Goal: Information Seeking & Learning: Learn about a topic

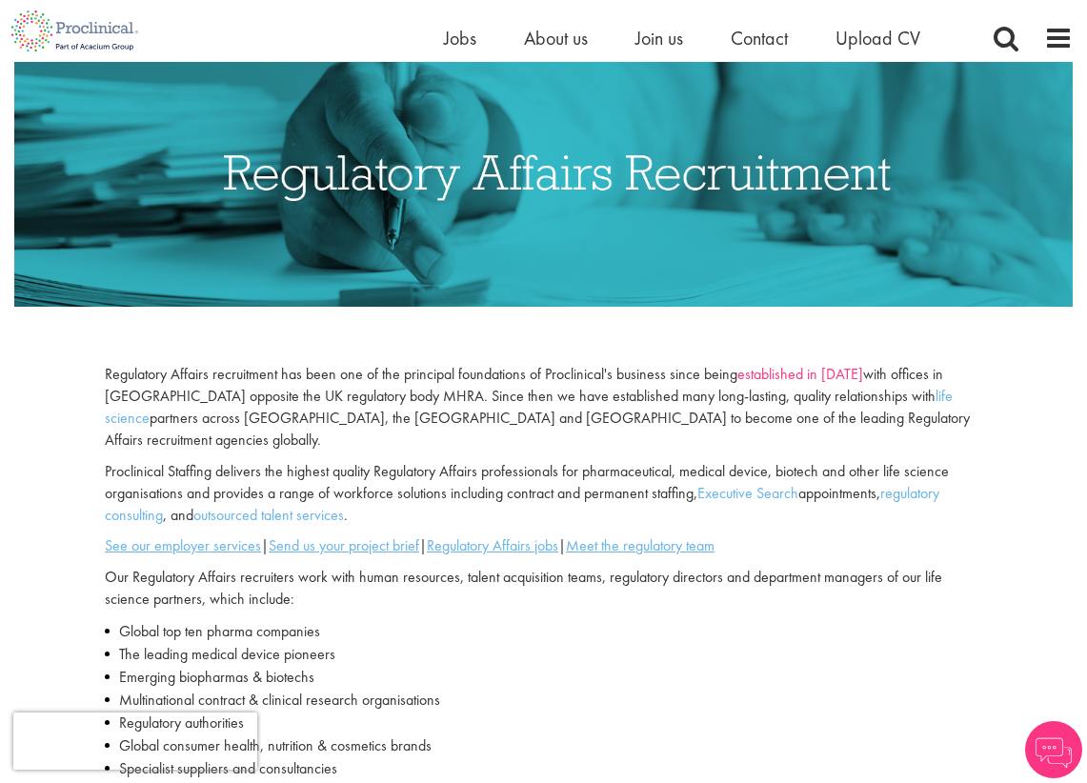
scroll to position [286, 0]
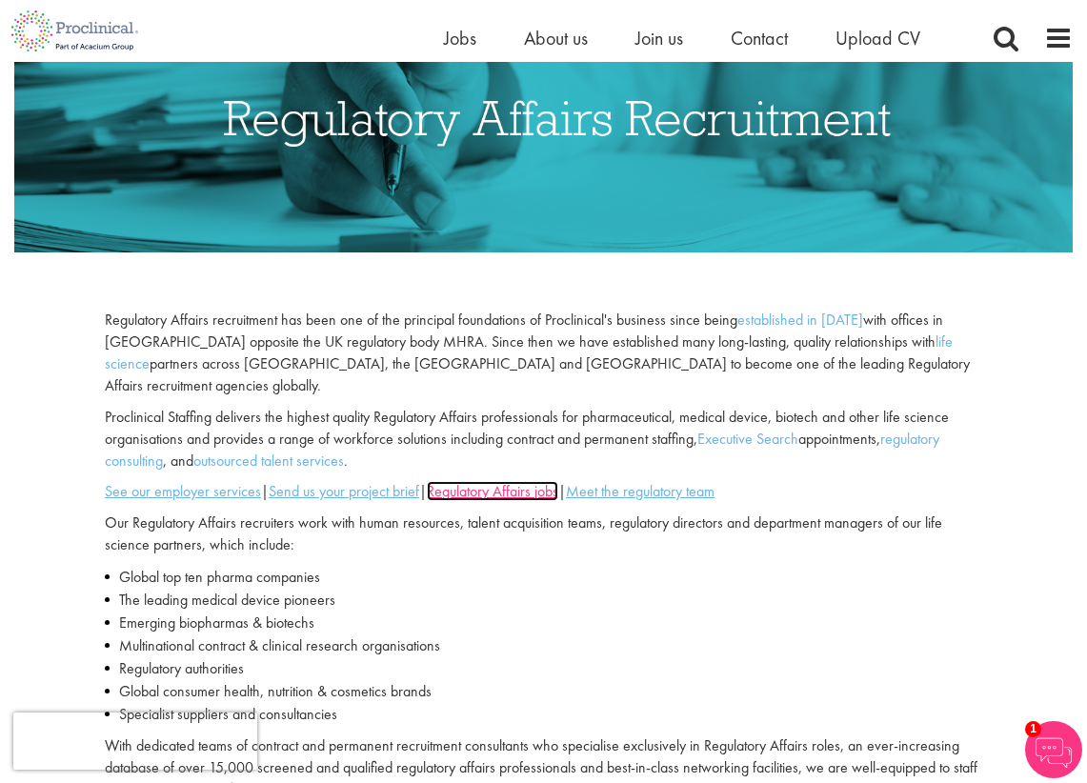
click at [520, 481] on u "Regulatory Affairs jobs" at bounding box center [492, 491] width 131 height 20
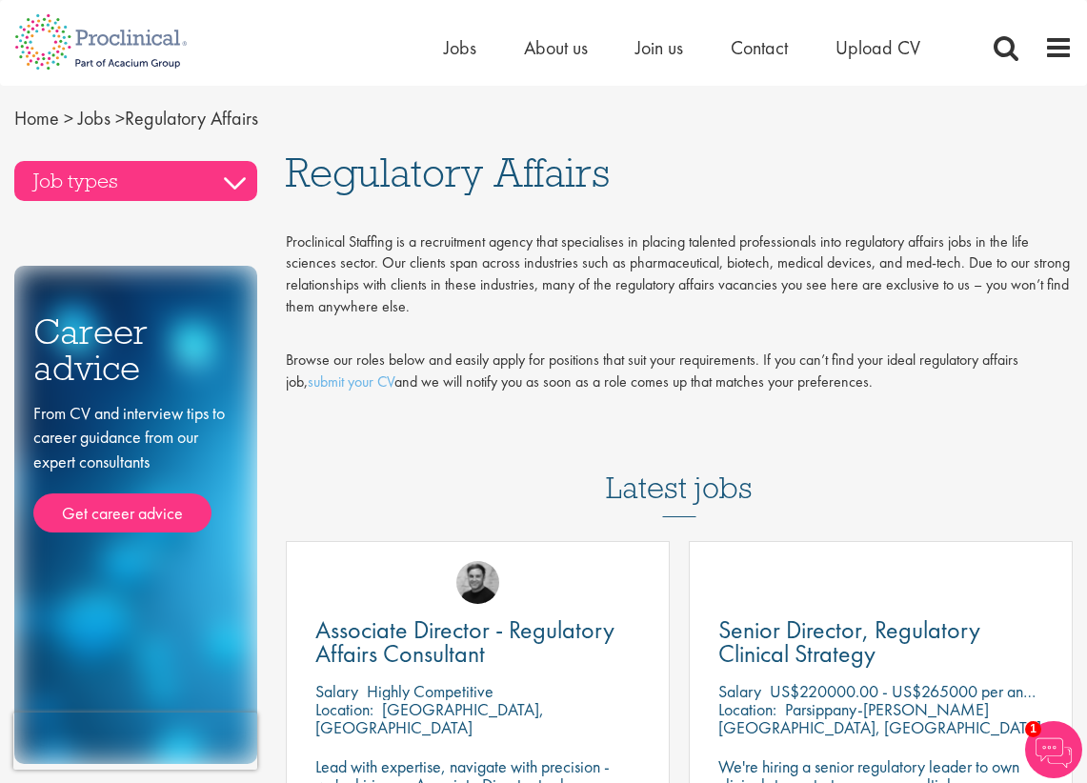
click at [241, 178] on h3 "Job types" at bounding box center [135, 181] width 243 height 40
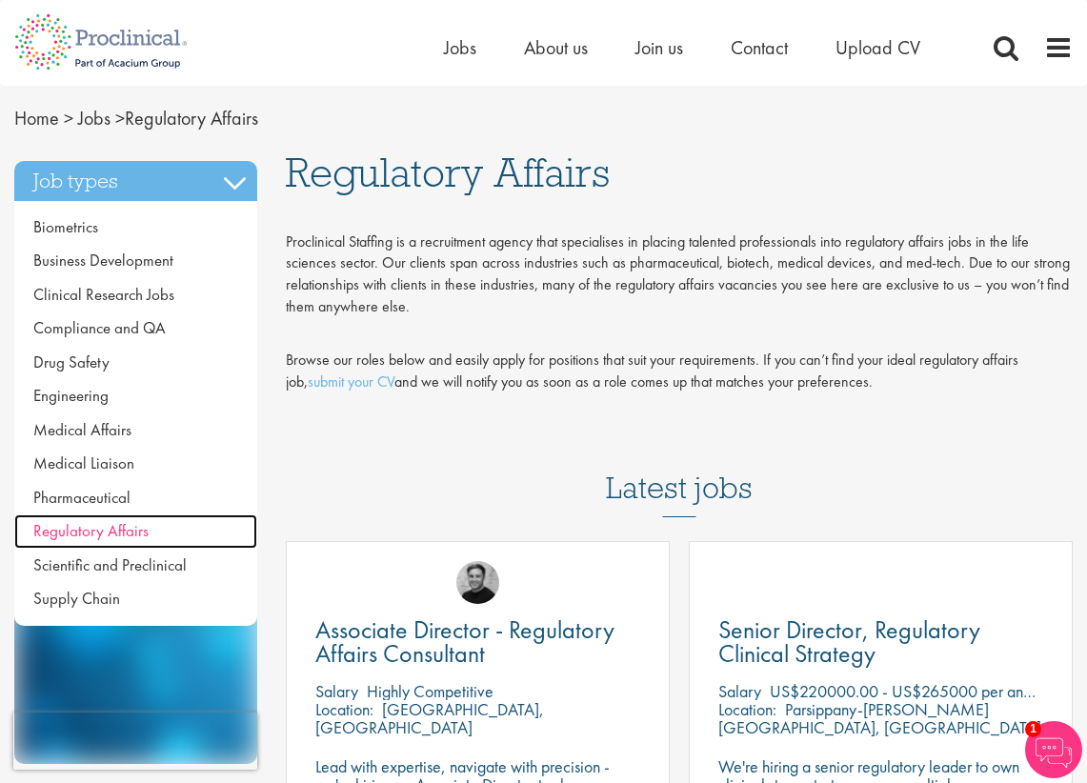
click at [123, 529] on span "Regulatory Affairs" at bounding box center [90, 530] width 115 height 21
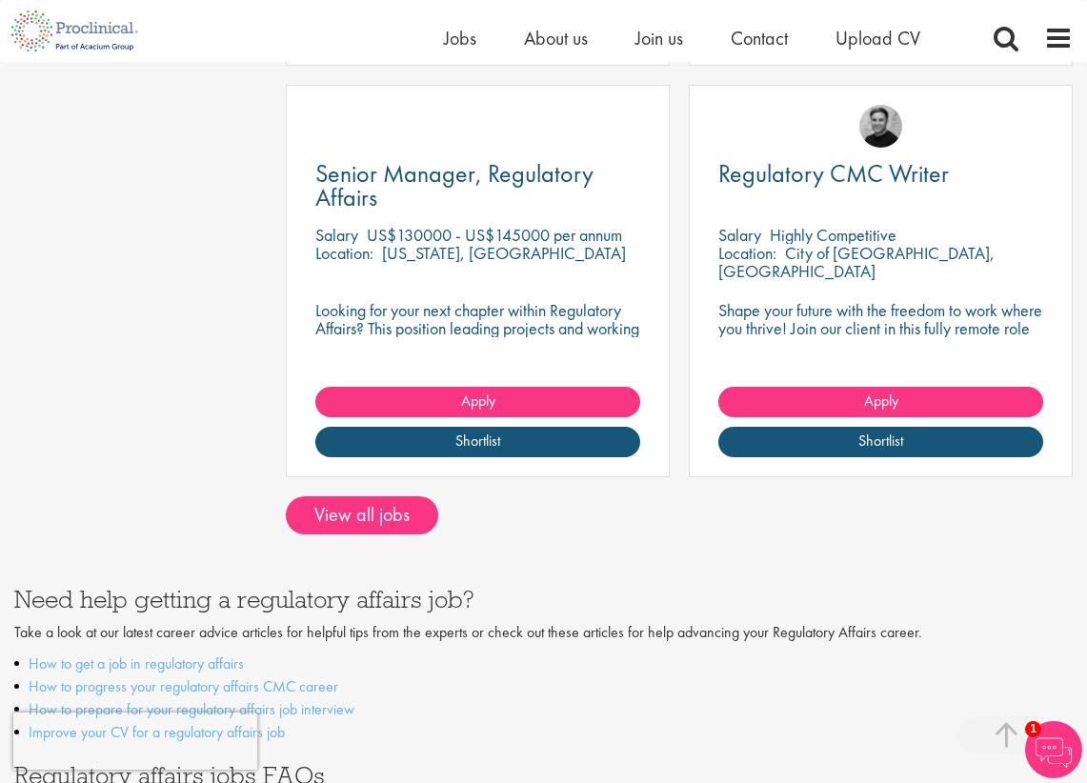
scroll to position [857, 0]
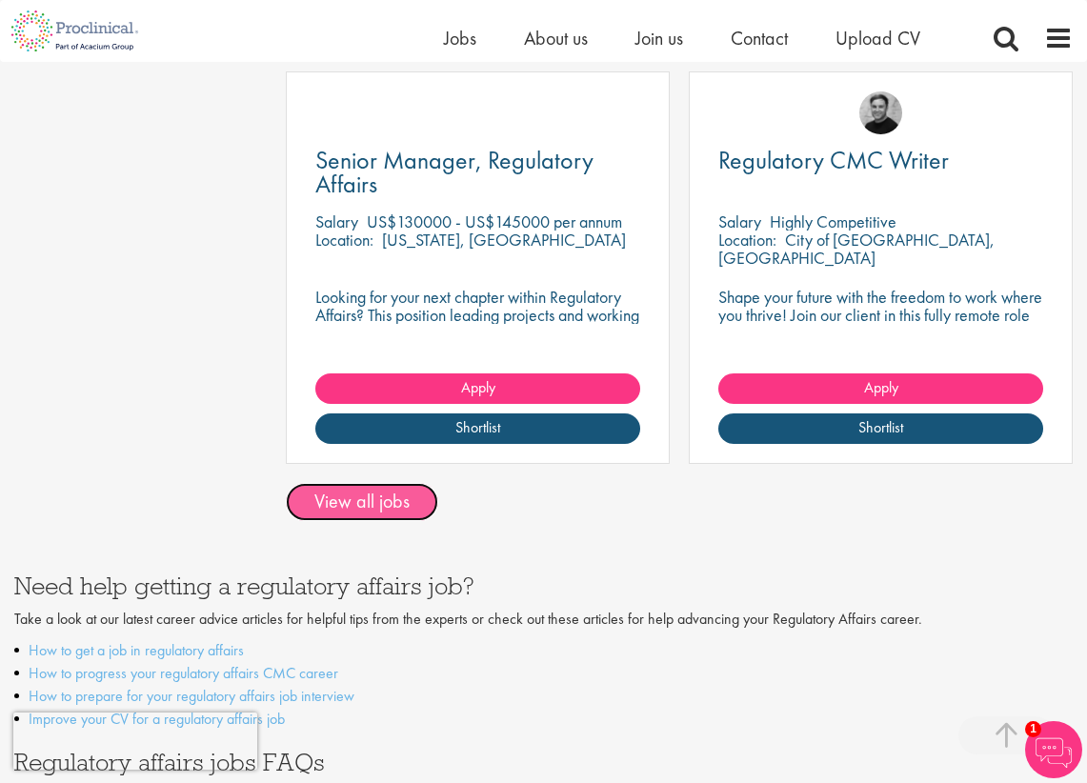
click at [363, 496] on link "View all jobs" at bounding box center [362, 502] width 152 height 38
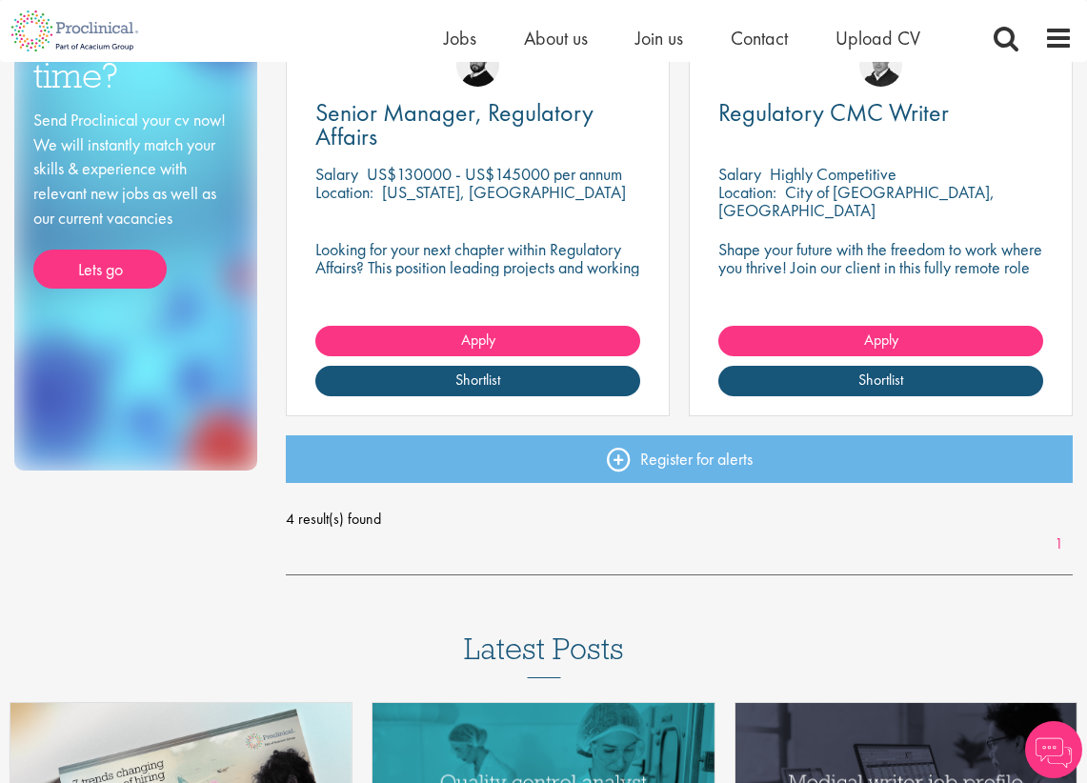
scroll to position [762, 0]
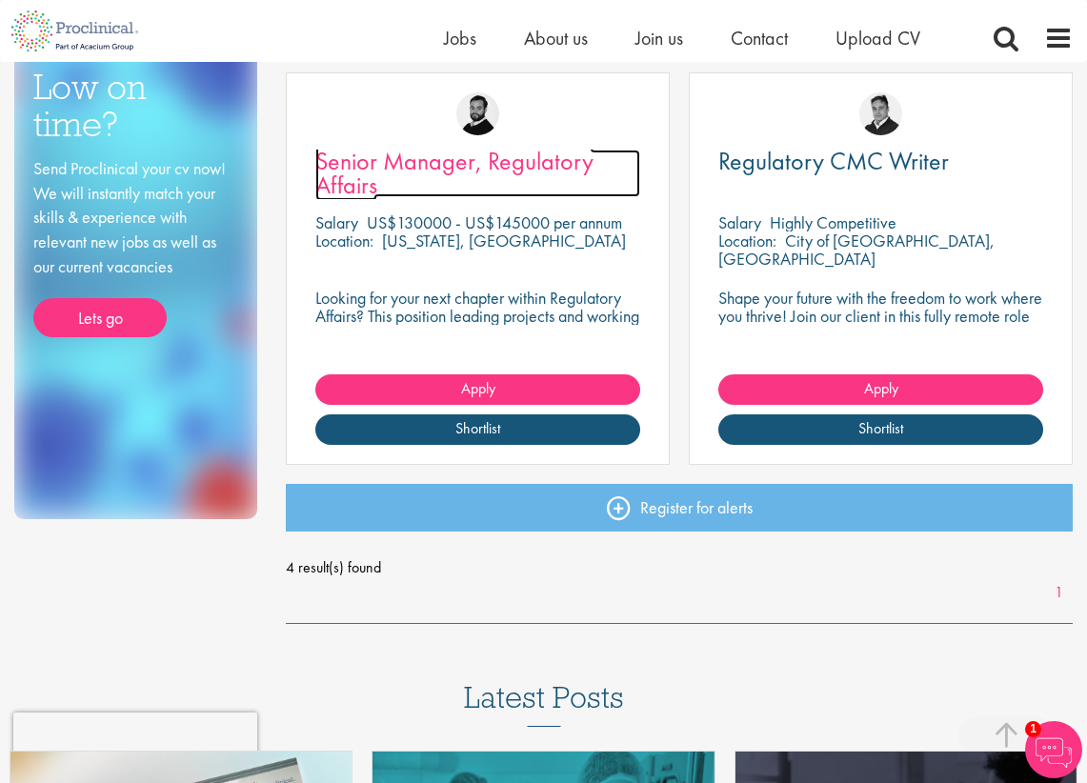
click at [427, 162] on span "Senior Manager, Regulatory Affairs" at bounding box center [454, 173] width 278 height 56
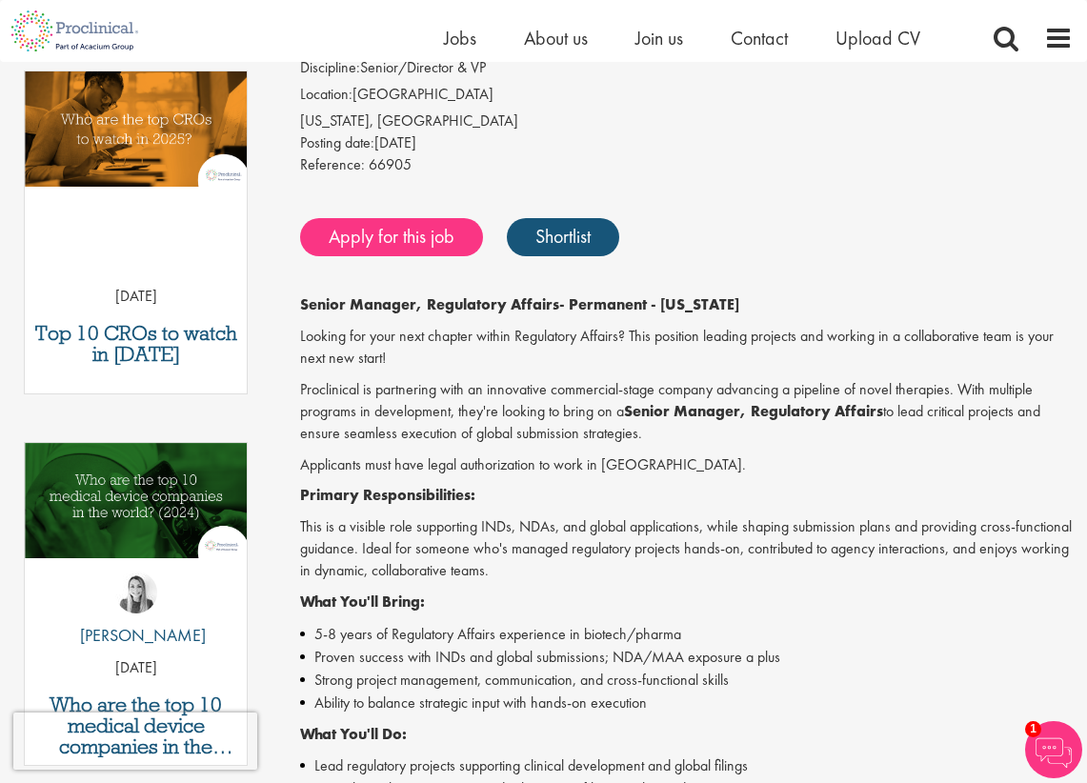
scroll to position [286, 0]
